Goal: Task Accomplishment & Management: Manage account settings

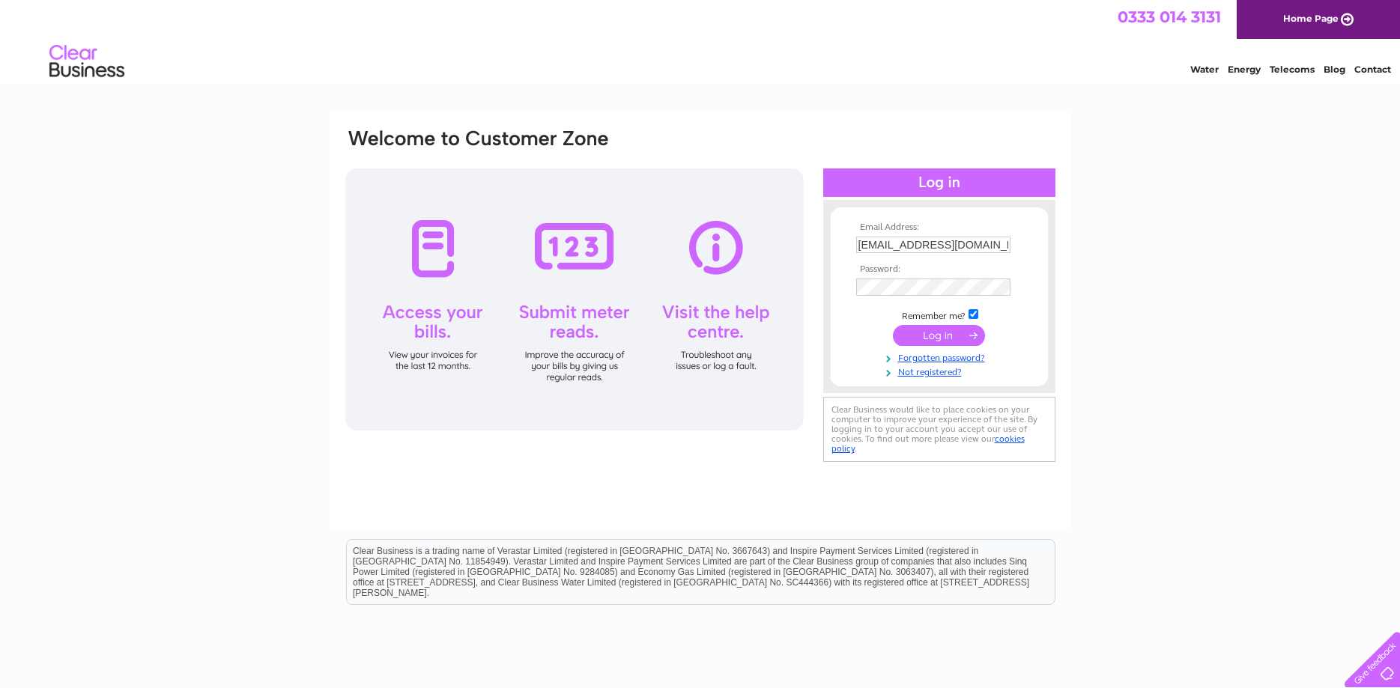
click at [431, 254] on div at bounding box center [574, 300] width 458 height 262
click at [947, 338] on input "submit" at bounding box center [939, 335] width 92 height 21
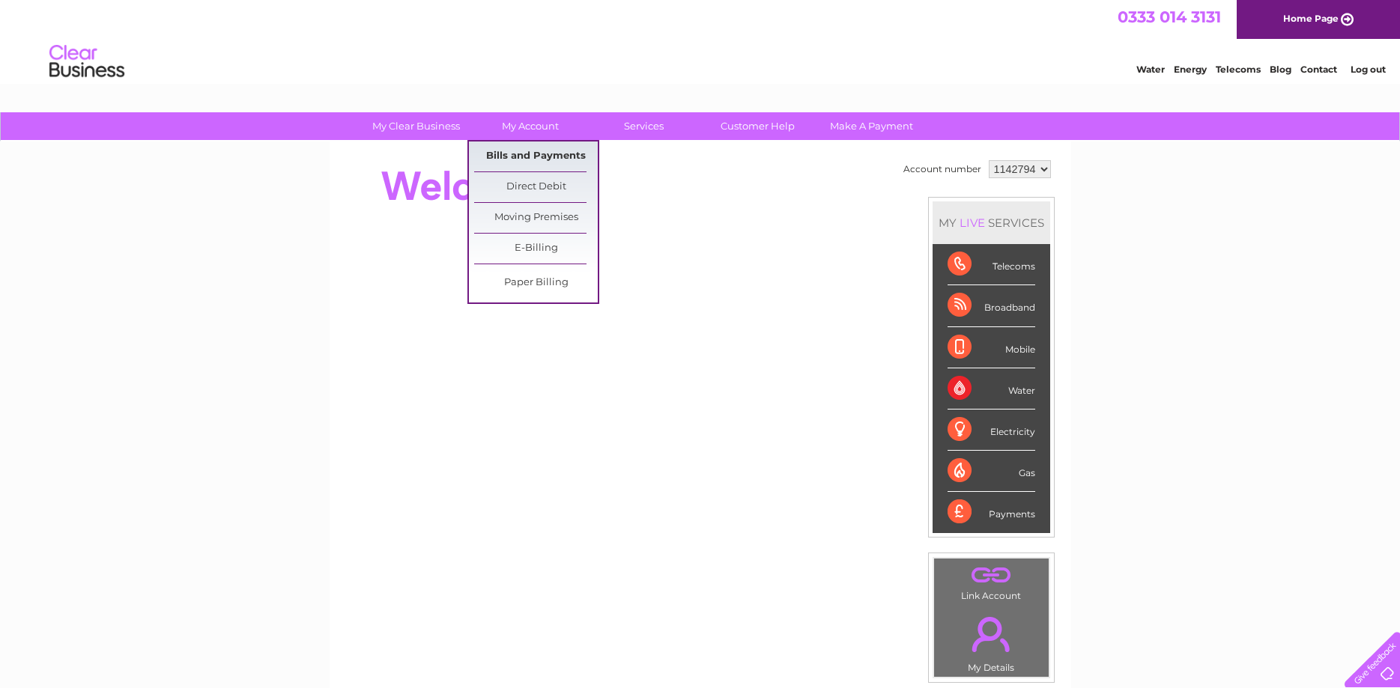
click at [520, 150] on link "Bills and Payments" at bounding box center [536, 157] width 124 height 30
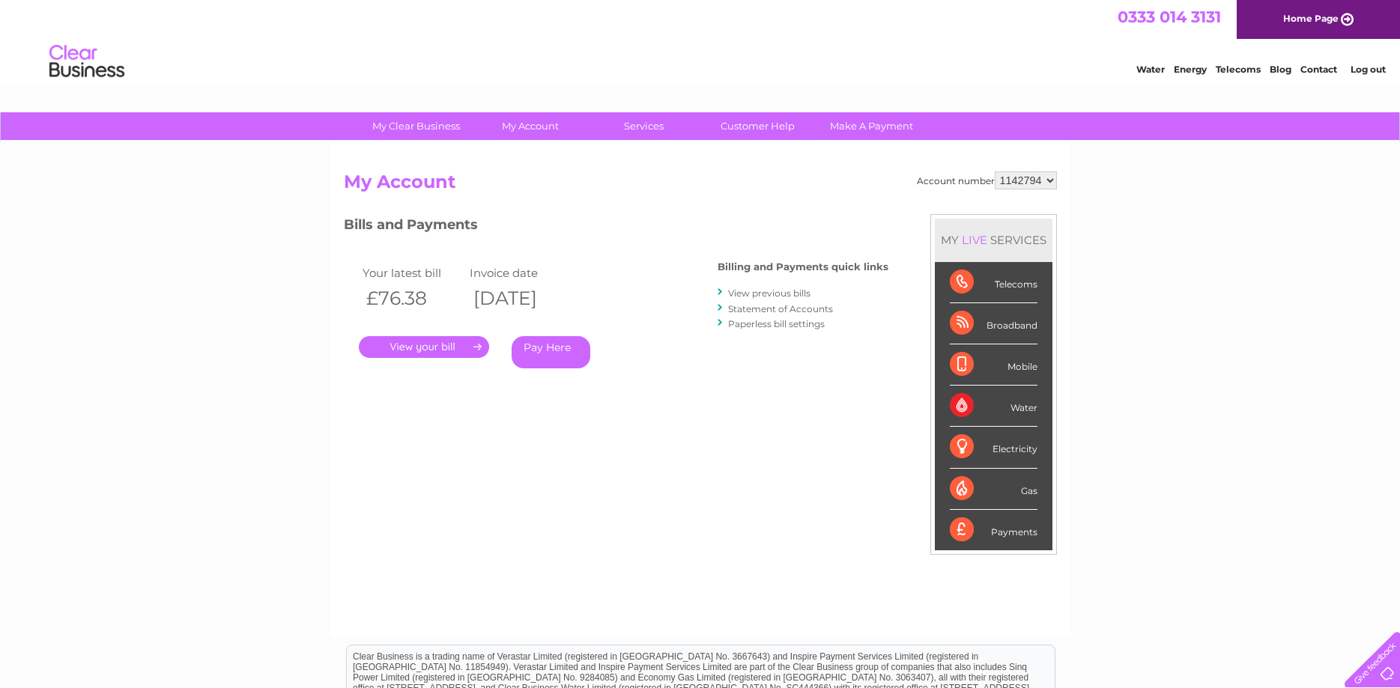
click at [752, 296] on link "View previous bills" at bounding box center [769, 293] width 82 height 11
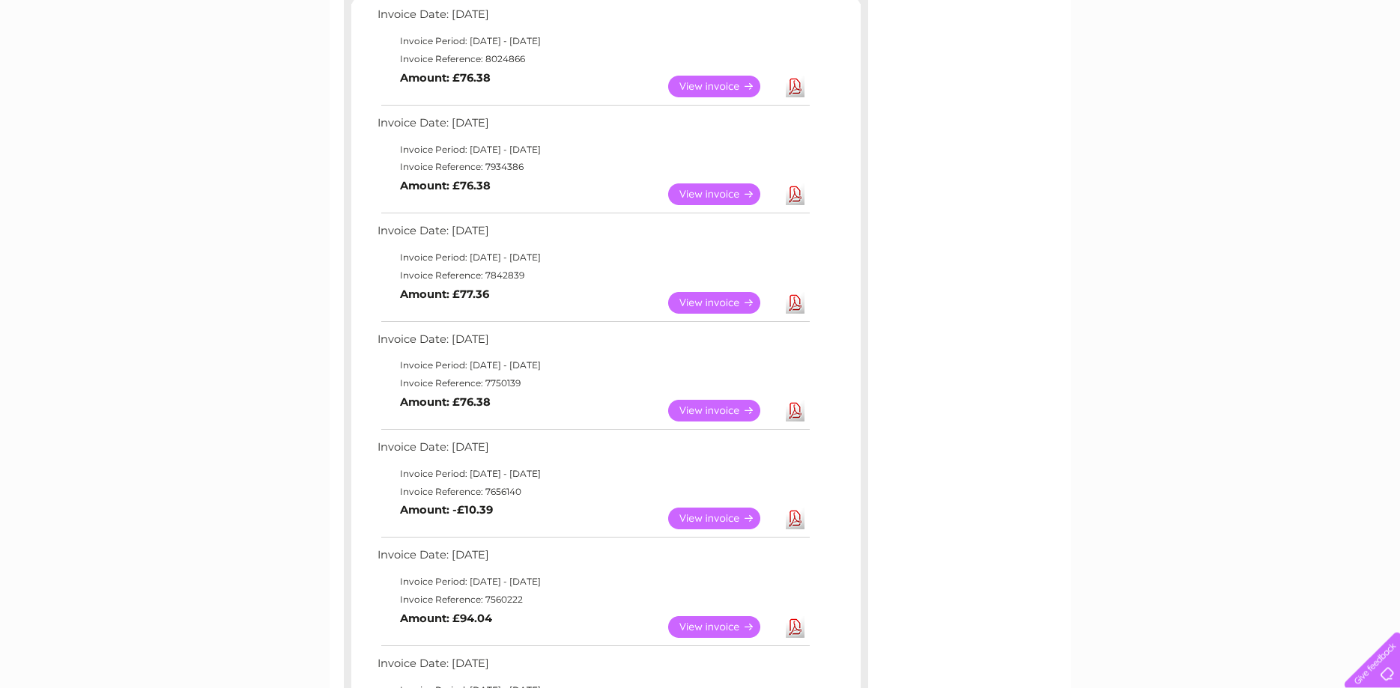
scroll to position [306, 0]
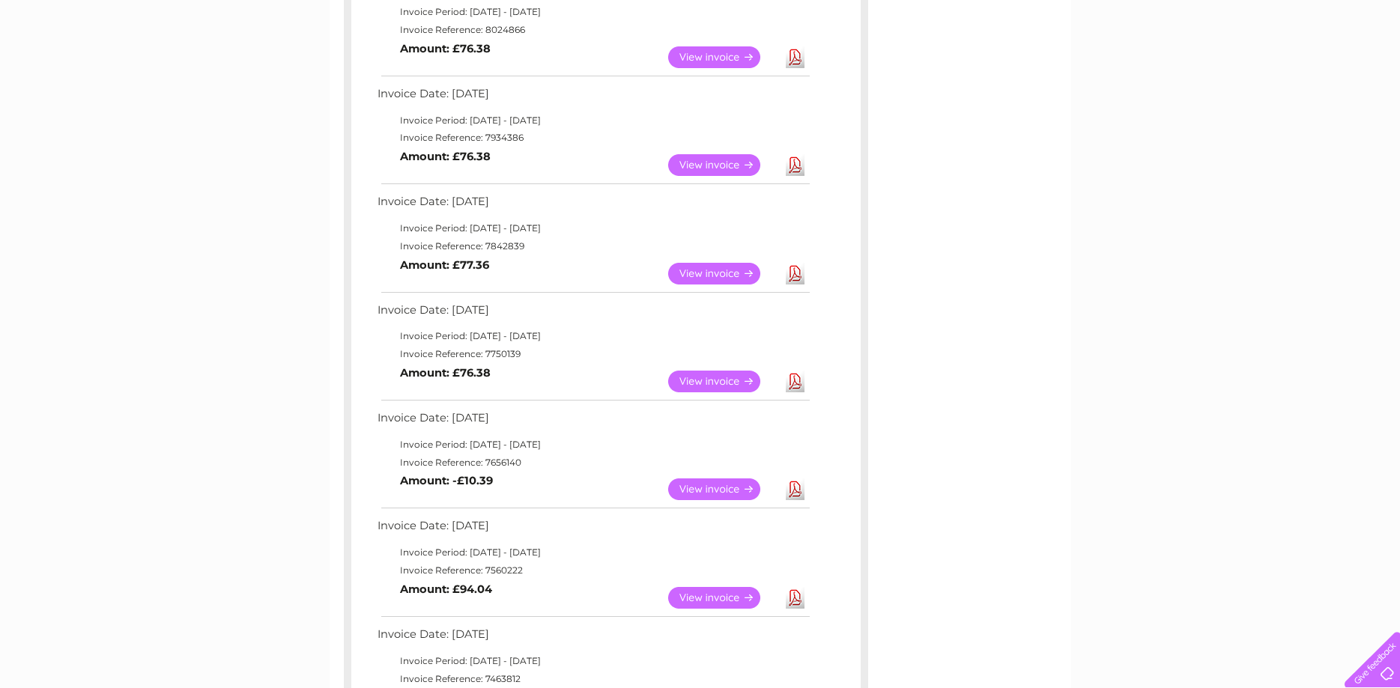
click at [691, 379] on link "View" at bounding box center [723, 382] width 110 height 22
